Goal: Check status: Check status

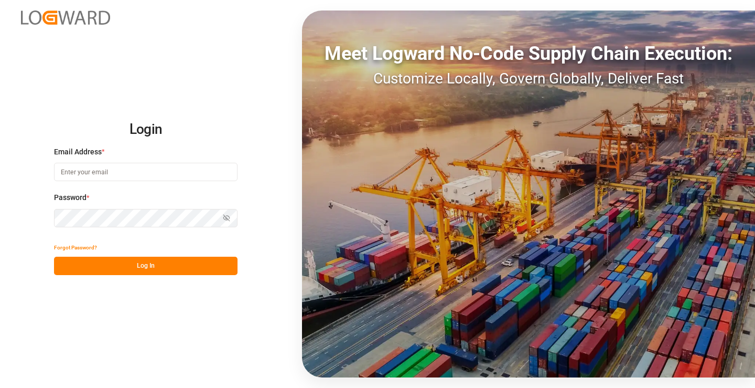
type input "[PERSON_NAME][EMAIL_ADDRESS][DOMAIN_NAME]"
click at [157, 258] on button "Log In" at bounding box center [146, 266] width 184 height 18
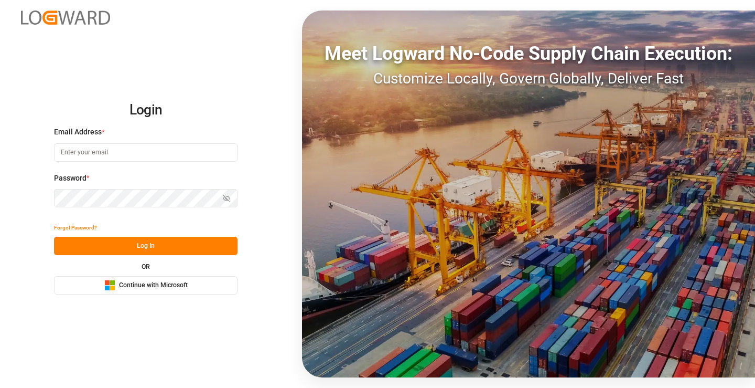
type input "[PERSON_NAME][EMAIL_ADDRESS][DOMAIN_NAME]"
click at [161, 245] on button "Log In" at bounding box center [146, 246] width 184 height 18
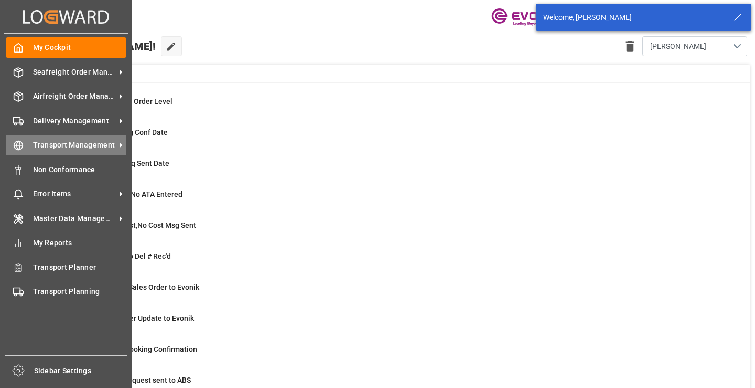
click at [23, 145] on circle at bounding box center [18, 145] width 9 height 9
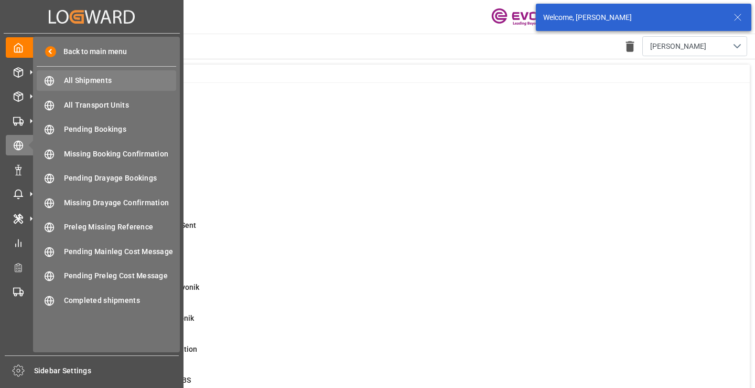
click at [78, 73] on div "All Shipments All Shipments" at bounding box center [107, 80] width 140 height 20
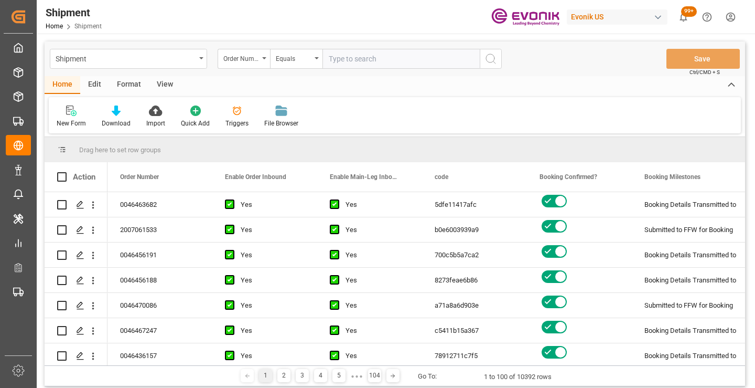
click at [365, 58] on input "text" at bounding box center [401, 59] width 157 height 20
type input "0046464345"
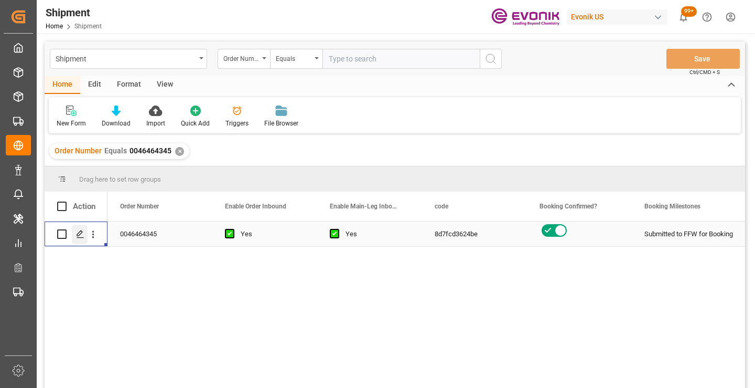
click at [77, 230] on icon "Press SPACE to select this row." at bounding box center [80, 234] width 8 height 8
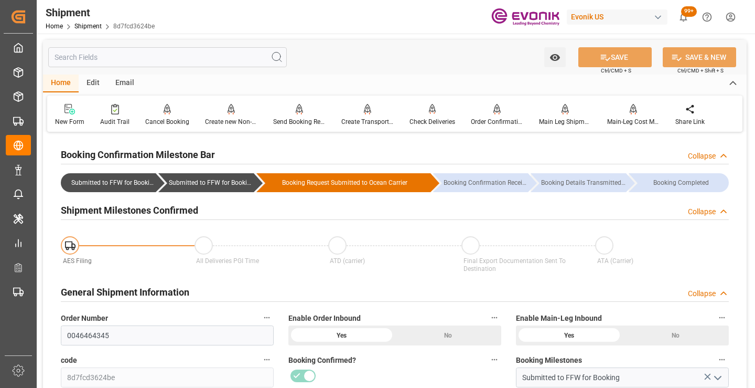
click at [164, 52] on input "text" at bounding box center [167, 57] width 239 height 20
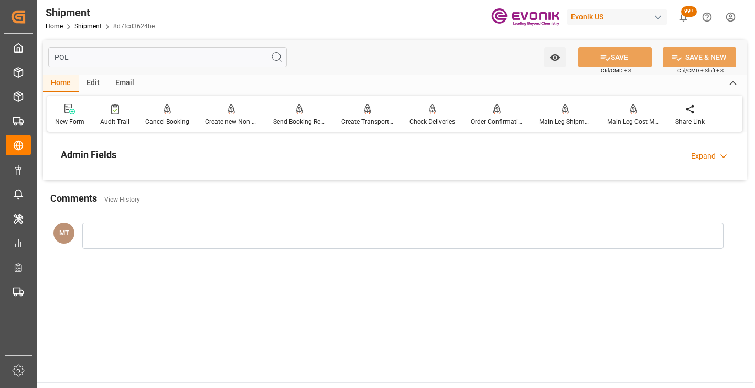
click at [131, 154] on div "Admin Fields Expand" at bounding box center [395, 154] width 668 height 20
click at [127, 154] on div "Admin Fields Collapse" at bounding box center [395, 154] width 668 height 20
click at [718, 159] on div "Expand" at bounding box center [710, 156] width 38 height 11
click at [68, 55] on input "POL" at bounding box center [167, 57] width 239 height 20
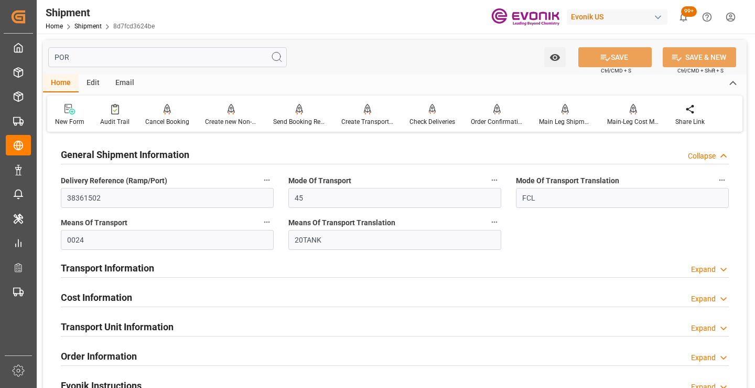
type input "POR"
click at [186, 270] on div "Transport Information Expand" at bounding box center [395, 267] width 668 height 20
